Goal: Navigation & Orientation: Find specific page/section

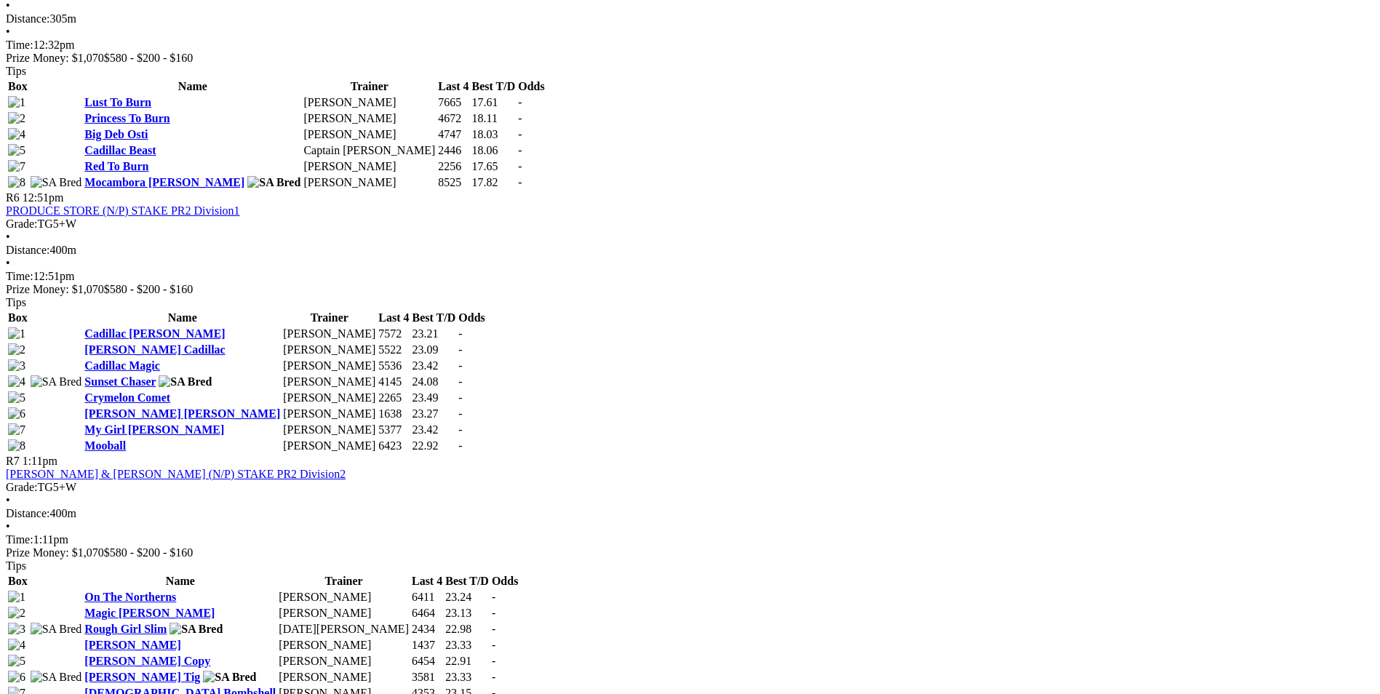
scroll to position [1891, 0]
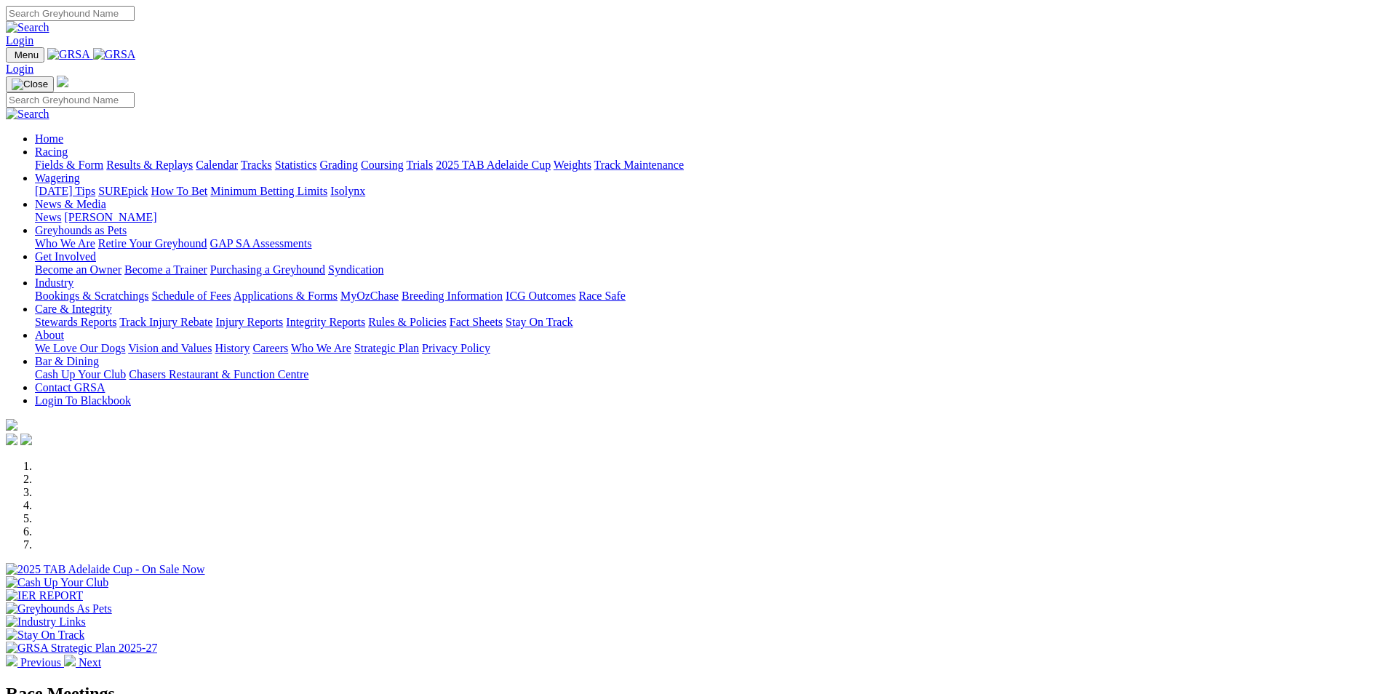
scroll to position [364, 0]
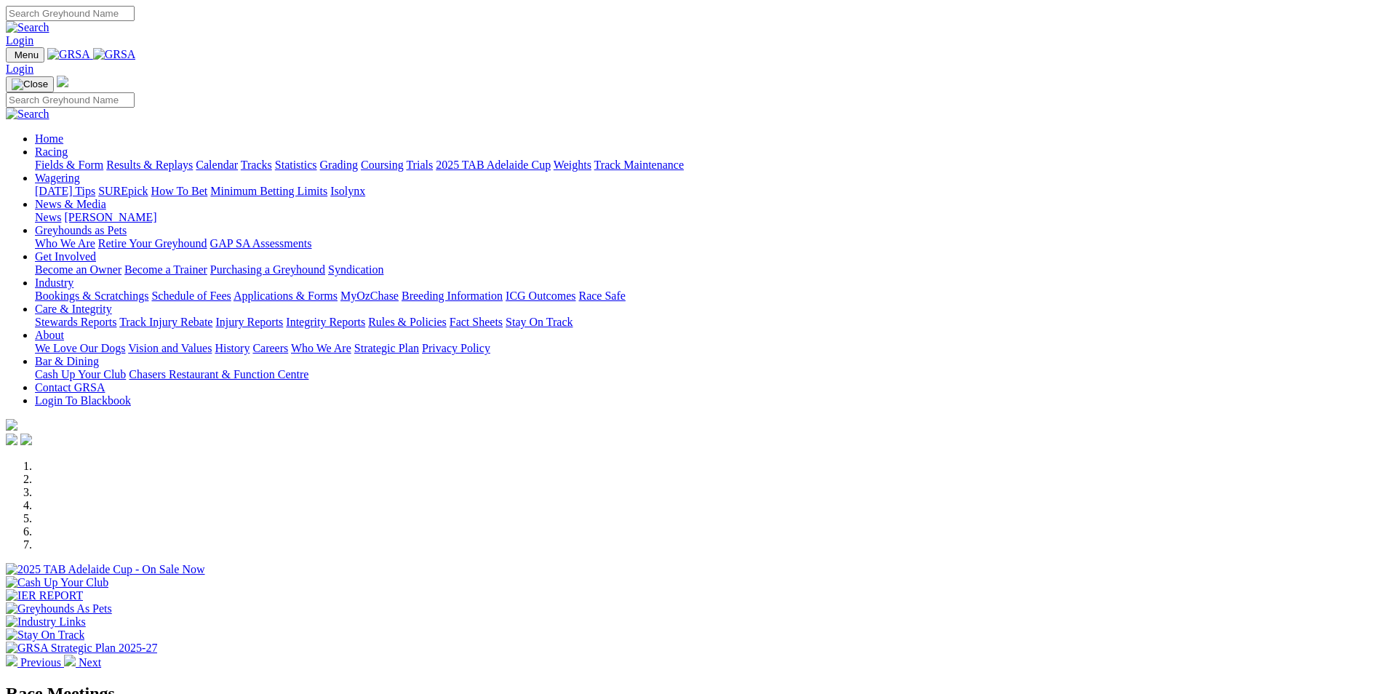
scroll to position [364, 0]
